Goal: Task Accomplishment & Management: Manage account settings

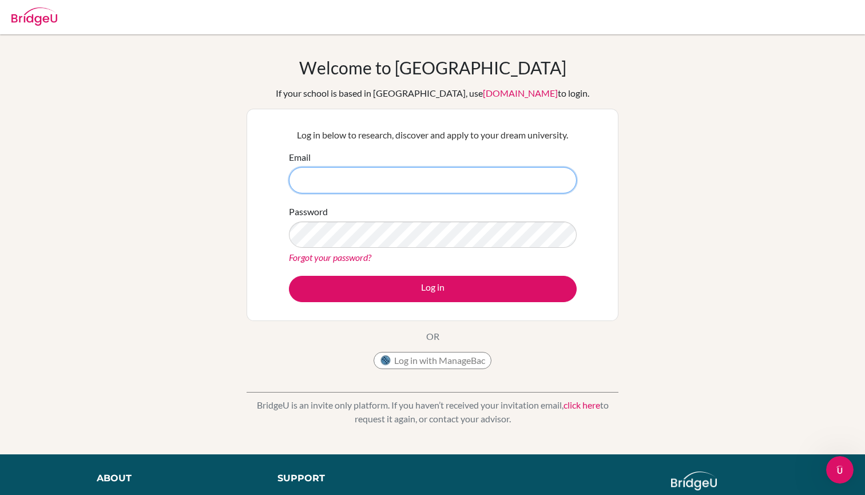
click at [326, 174] on input "Email" at bounding box center [433, 180] width 288 height 26
type input "O"
type input "[EMAIL_ADDRESS][DOMAIN_NAME]"
click at [433, 288] on button "Log in" at bounding box center [433, 289] width 288 height 26
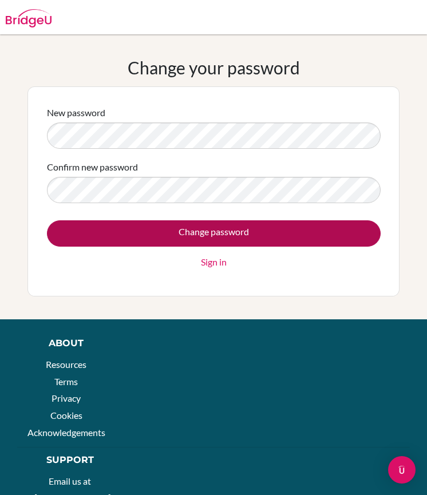
click at [99, 224] on input "Change password" at bounding box center [214, 233] width 334 height 26
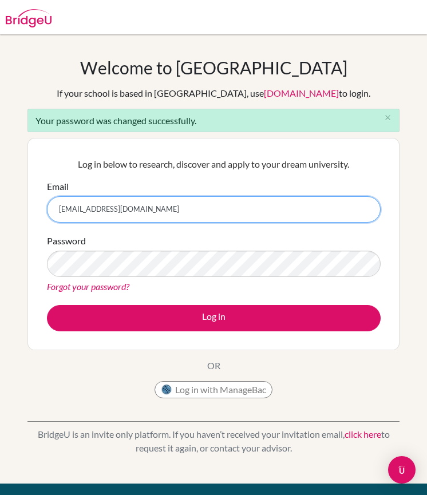
type input "Rwa1001136021@rwastudents.com"
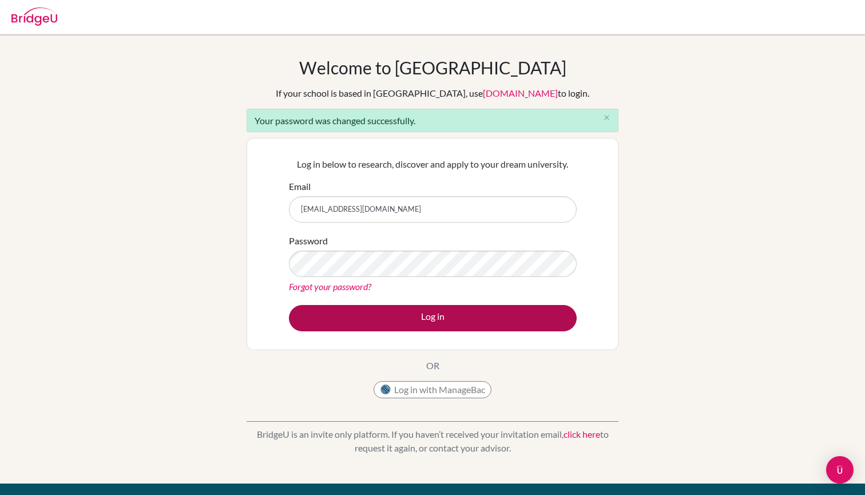
click at [389, 310] on button "Log in" at bounding box center [433, 318] width 288 height 26
